Goal: Task Accomplishment & Management: Use online tool/utility

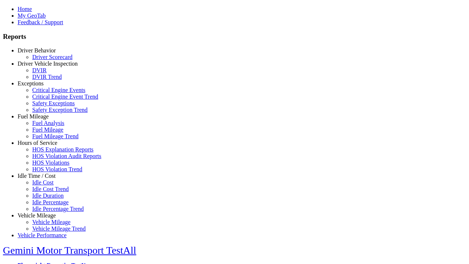
click at [42, 146] on link "Hours of Service" at bounding box center [38, 143] width 40 height 6
click at [48, 153] on link "HOS Explanation Reports" at bounding box center [62, 149] width 61 height 6
type input "**********"
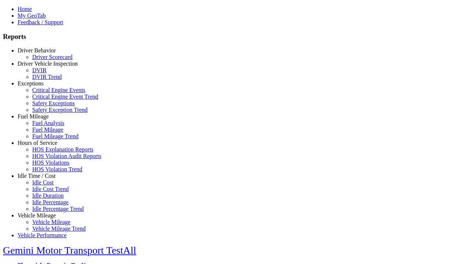
type input "*********"
